Goal: Task Accomplishment & Management: Manage account settings

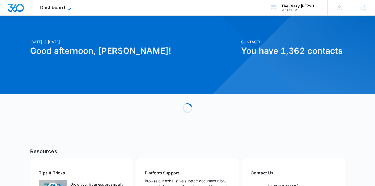
click at [54, 7] on span "Dashboard" at bounding box center [52, 8] width 25 height 6
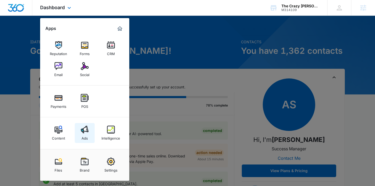
click at [84, 129] on img at bounding box center [85, 130] width 8 height 8
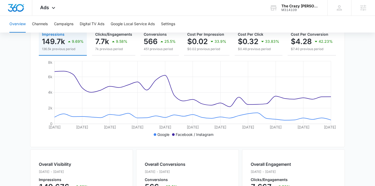
scroll to position [69, 0]
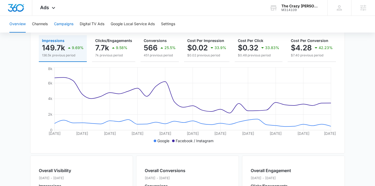
click at [68, 25] on button "Campaigns" at bounding box center [63, 24] width 19 height 17
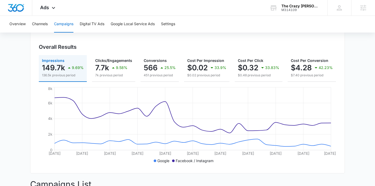
scroll to position [43, 0]
